Goal: Find specific page/section: Find specific page/section

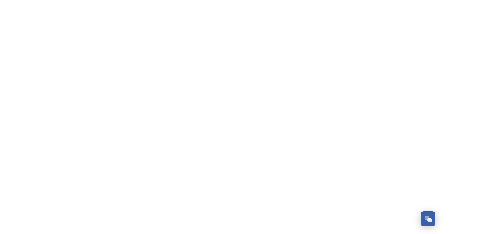
scroll to position [965, 0]
drag, startPoint x: 385, startPoint y: 73, endPoint x: 372, endPoint y: 90, distance: 21.4
click at [372, 0] on html "Dismiss GoSquared Assistant Chat with SnapSea Team GoSquared Assistant Submit G…" at bounding box center [247, 0] width 494 height 0
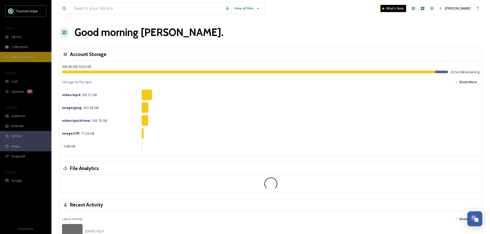
click at [23, 57] on span "Media Centres" at bounding box center [22, 57] width 23 height 5
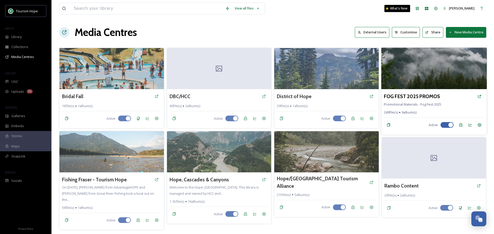
click at [396, 61] on img at bounding box center [433, 69] width 105 height 42
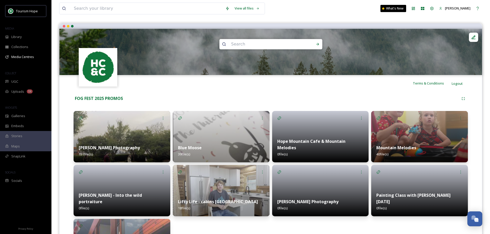
scroll to position [97, 0]
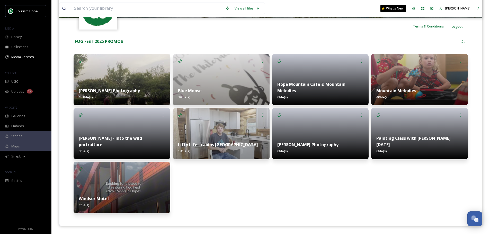
click at [144, 135] on div at bounding box center [122, 133] width 97 height 51
